Goal: Feedback & Contribution: Leave review/rating

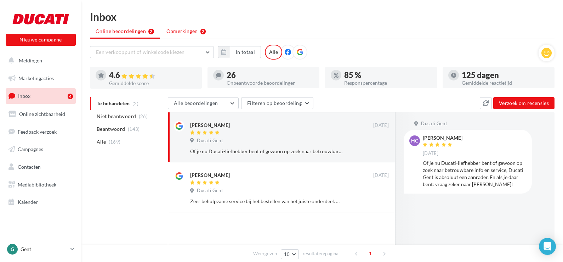
click at [183, 32] on span "Opmerkingen" at bounding box center [182, 31] width 32 height 7
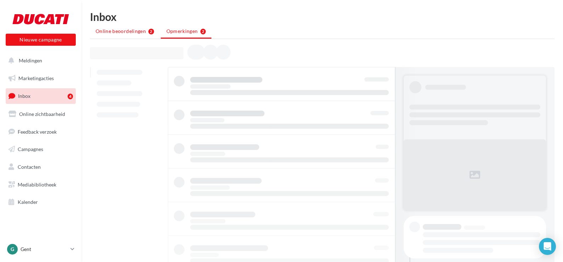
click at [105, 32] on span "Online beoordelingen" at bounding box center [121, 31] width 50 height 7
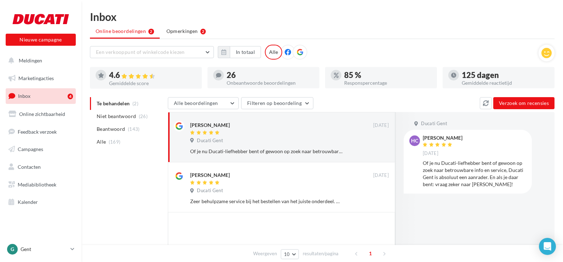
click at [287, 52] on icon at bounding box center [288, 52] width 6 height 6
